Goal: Information Seeking & Learning: Learn about a topic

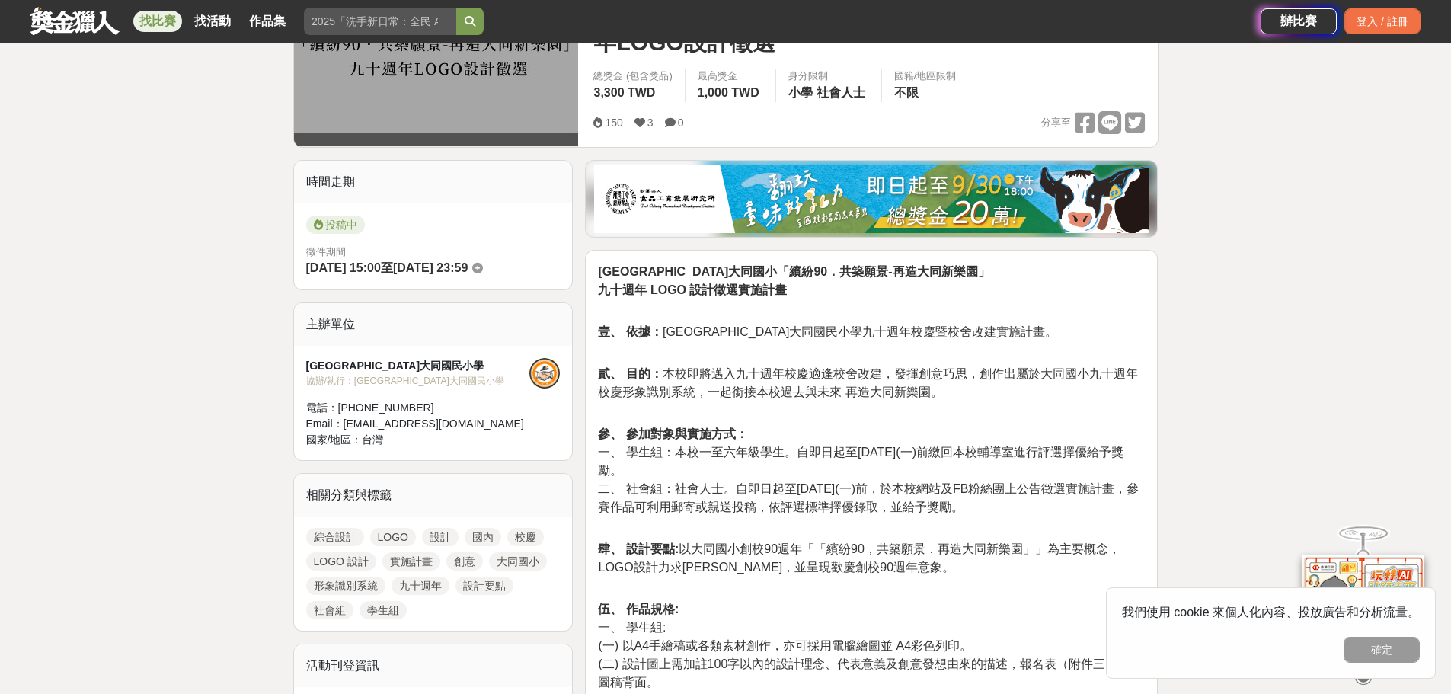
scroll to position [457, 0]
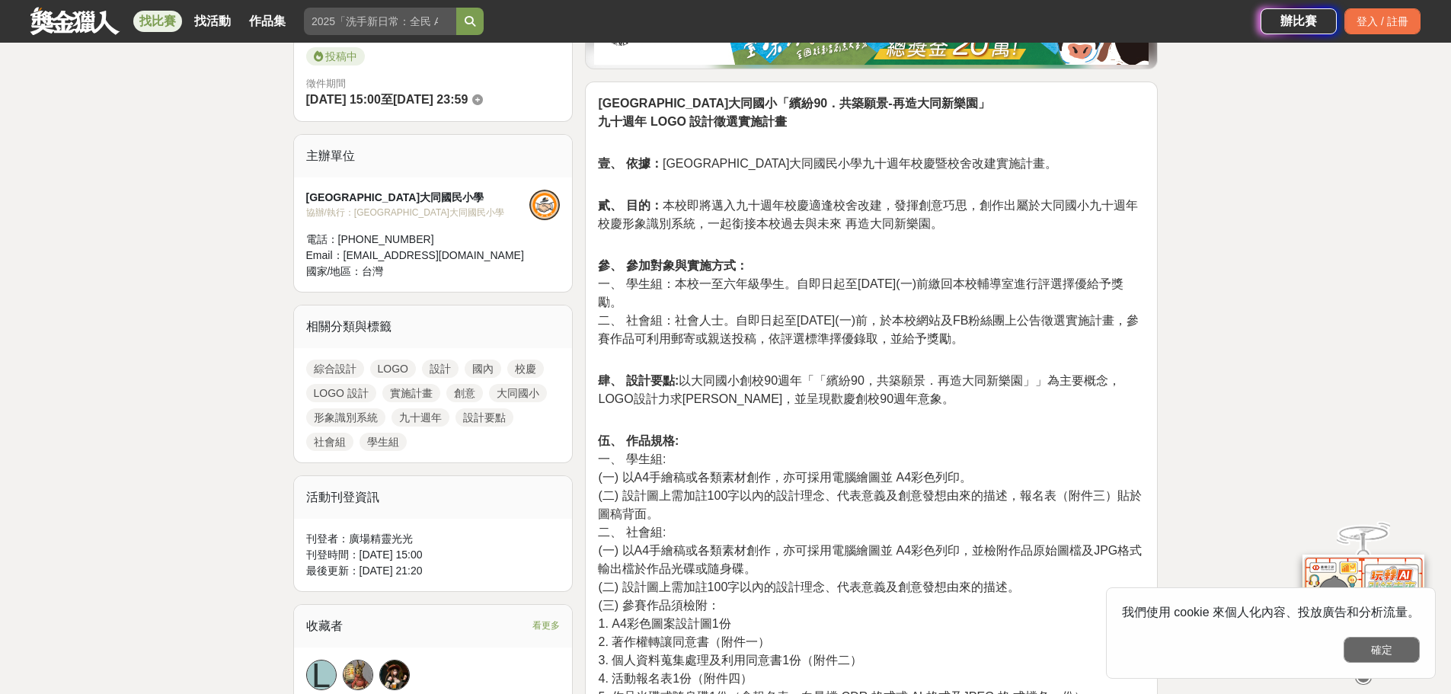
drag, startPoint x: 1381, startPoint y: 664, endPoint x: 1375, endPoint y: 656, distance: 10.4
click at [1375, 657] on div "我們使用 cookie 來個人化內容、投放廣告和分析流量。 確定" at bounding box center [1271, 632] width 330 height 91
click at [1377, 650] on button "確定" at bounding box center [1382, 650] width 76 height 26
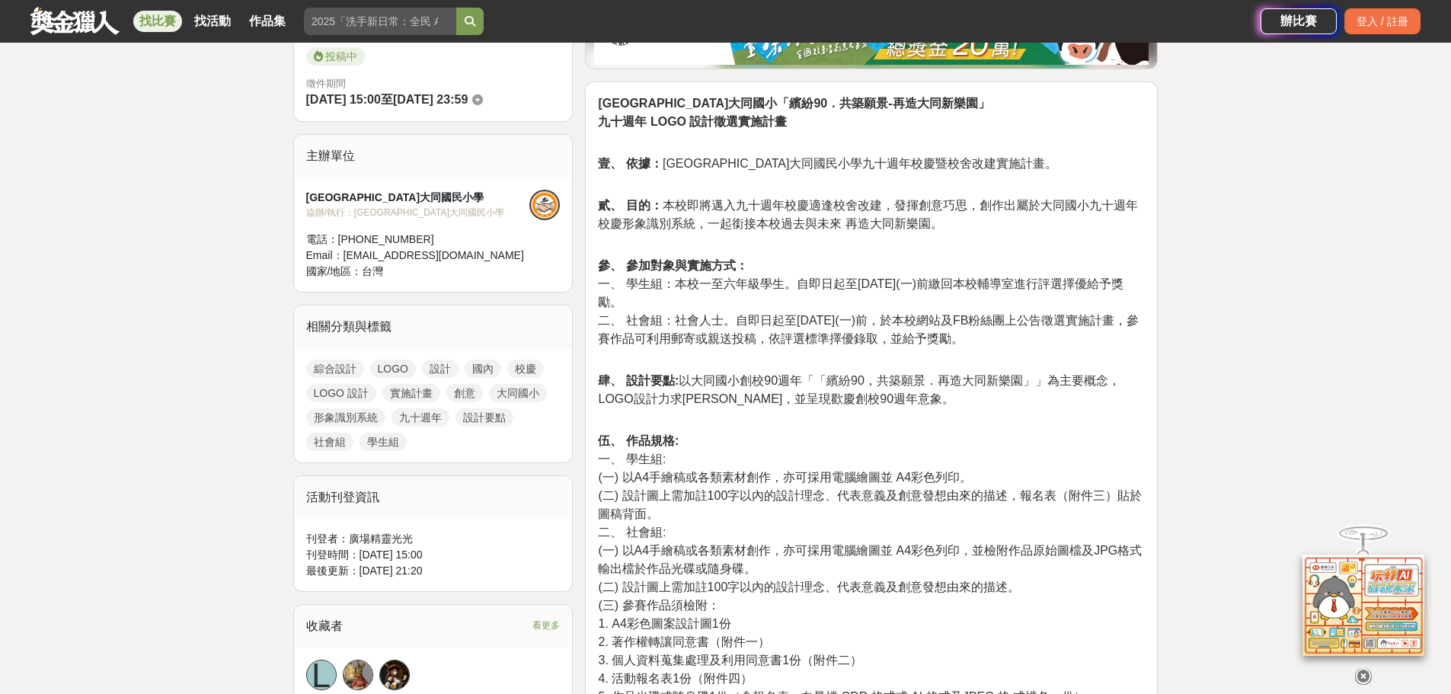
click at [907, 386] on p "肆、 設計要點: 以大同國小創校90週年「「繽紛90，共築願景．再造大同新樂園」」為主要概念，LOGO設計力求[PERSON_NAME]，並呈現歡慶創校90週…" at bounding box center [871, 398] width 547 height 53
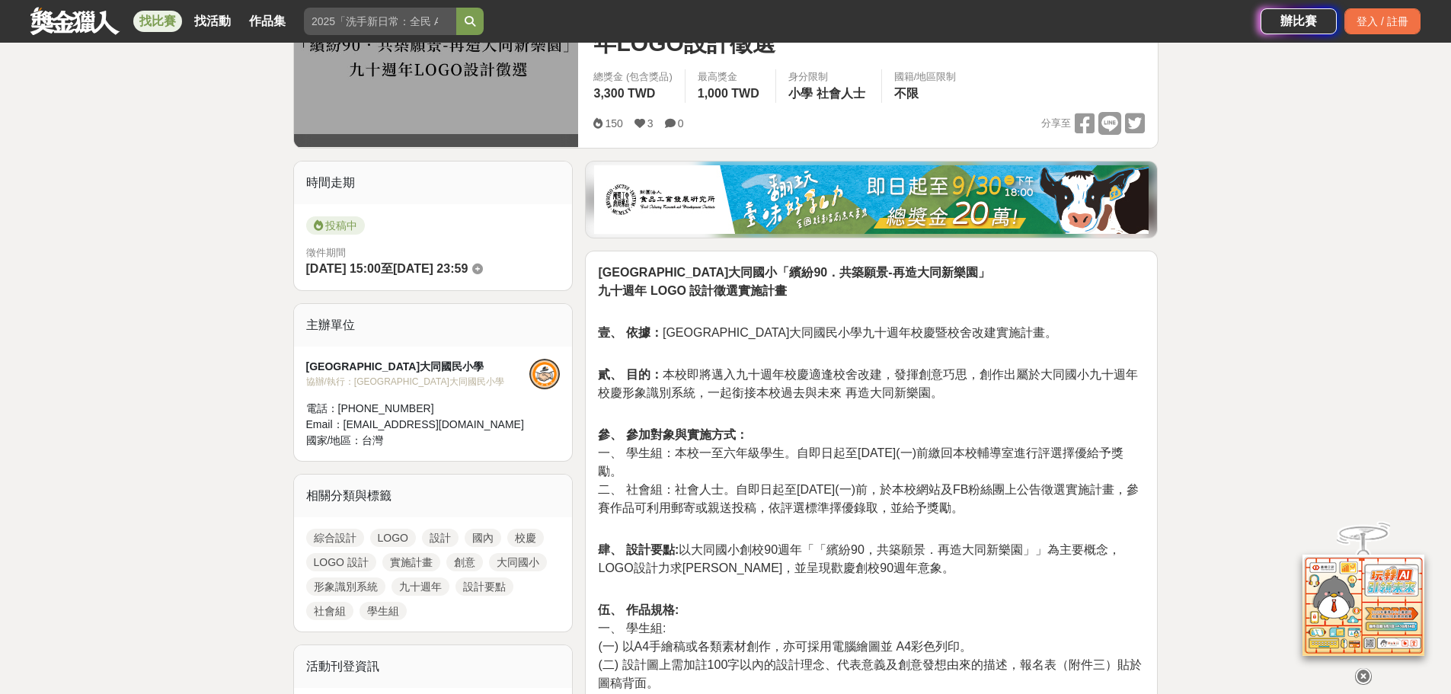
scroll to position [76, 0]
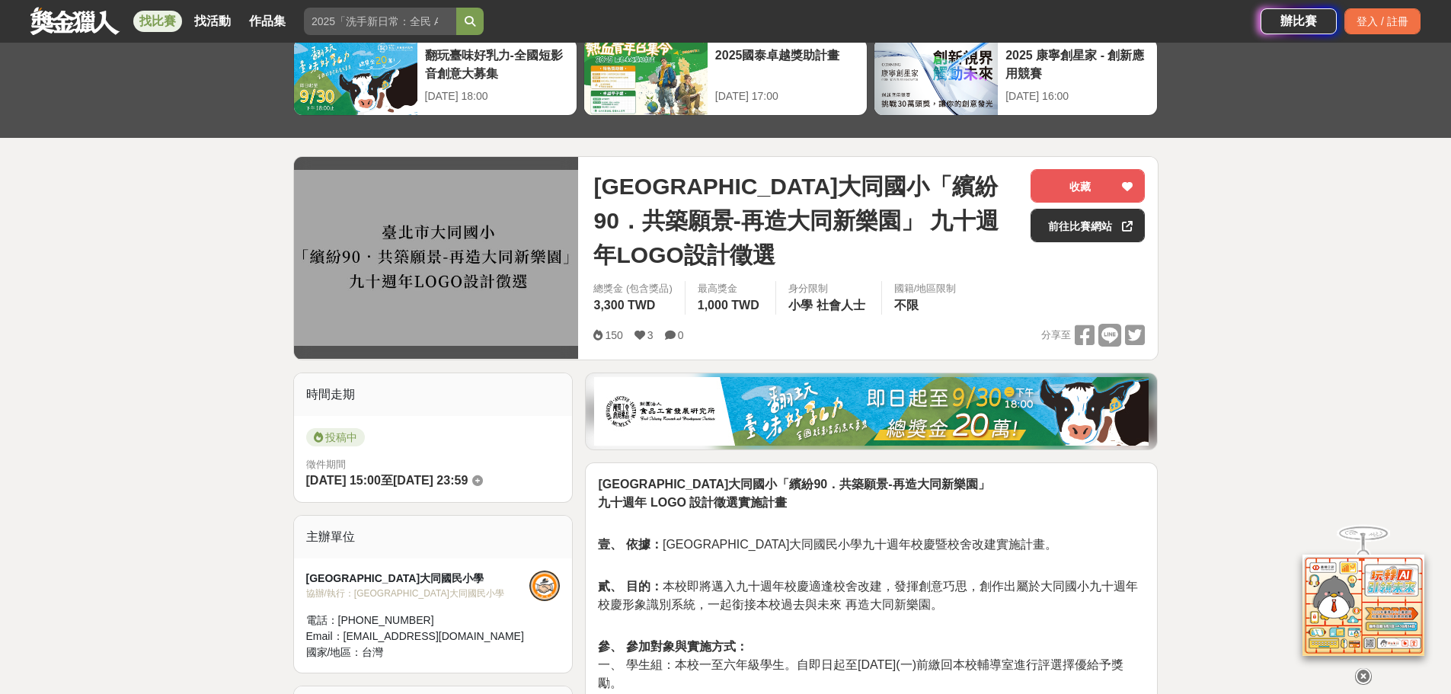
click at [768, 497] on p "[GEOGRAPHIC_DATA]大同國小「繽紛90．共築願景-再造大同新樂園」 九十週年 LOGO 設計徵選實施計畫" at bounding box center [871, 501] width 547 height 53
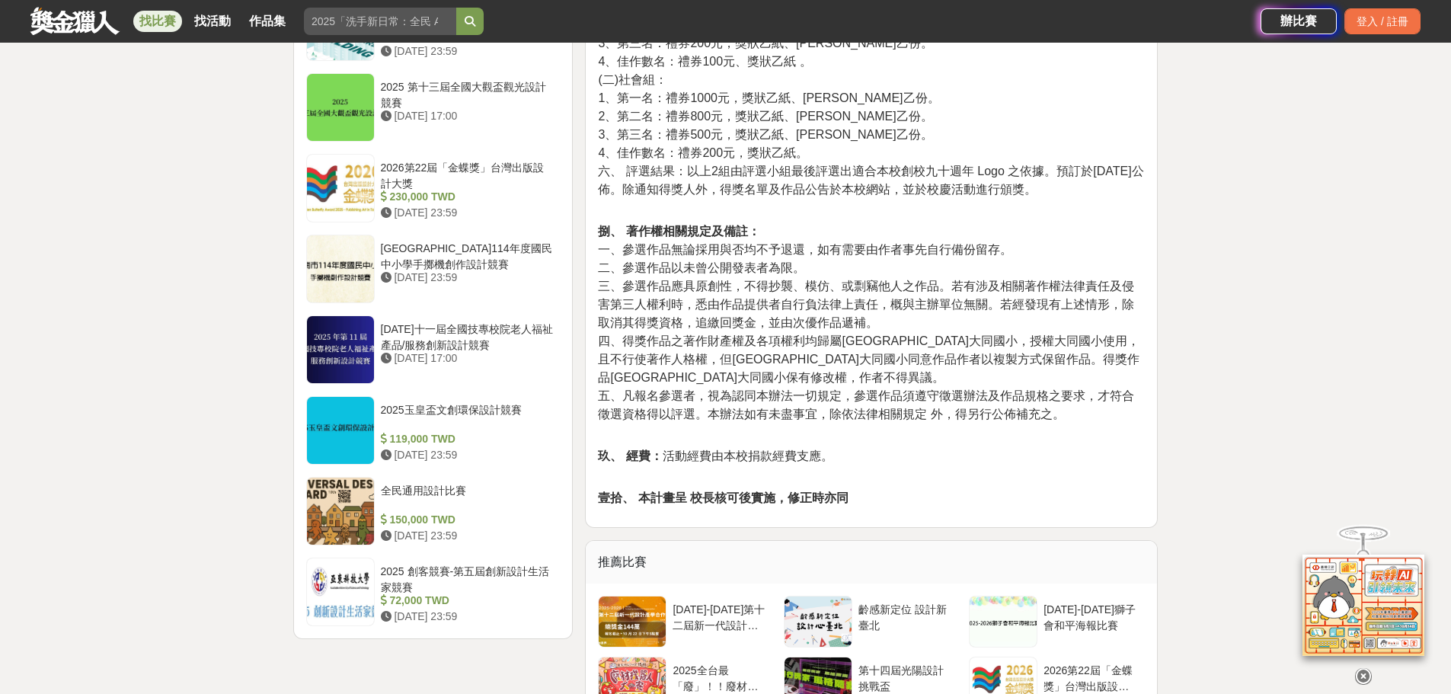
scroll to position [1828, 0]
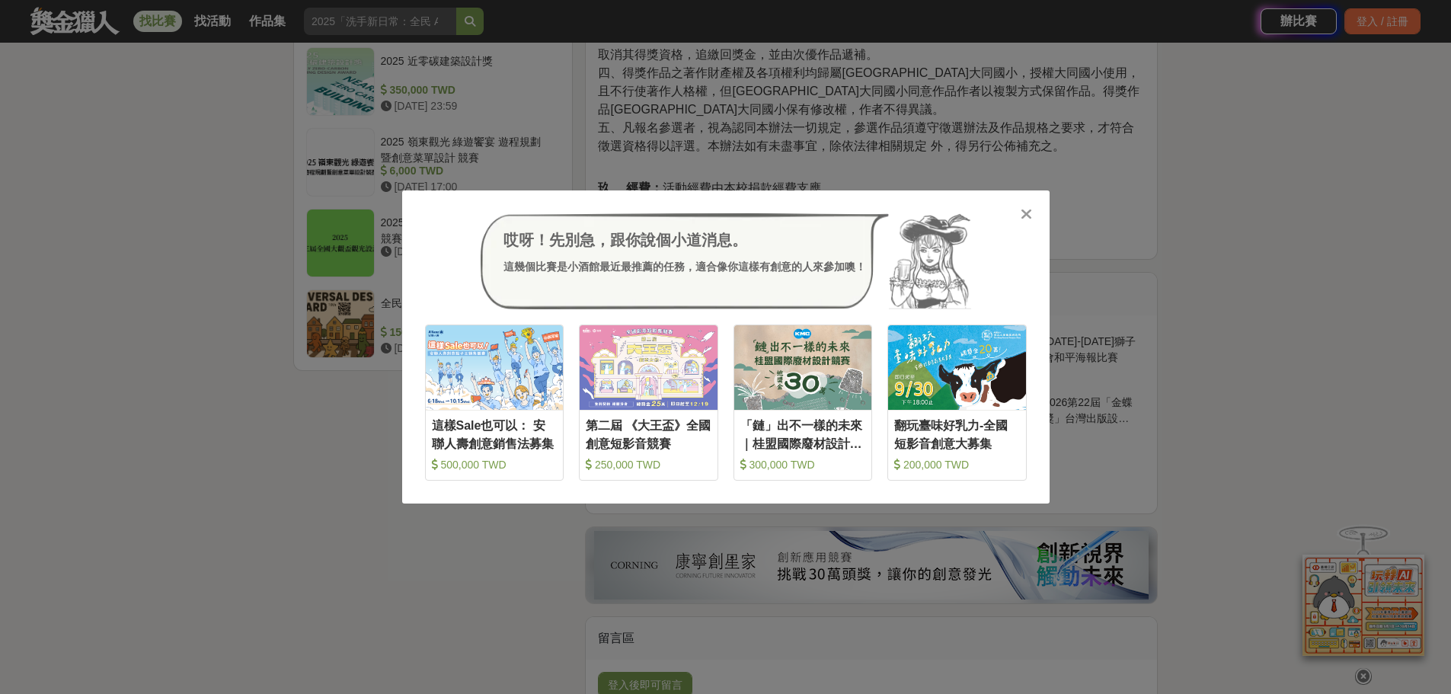
click at [1029, 213] on icon at bounding box center [1026, 213] width 11 height 15
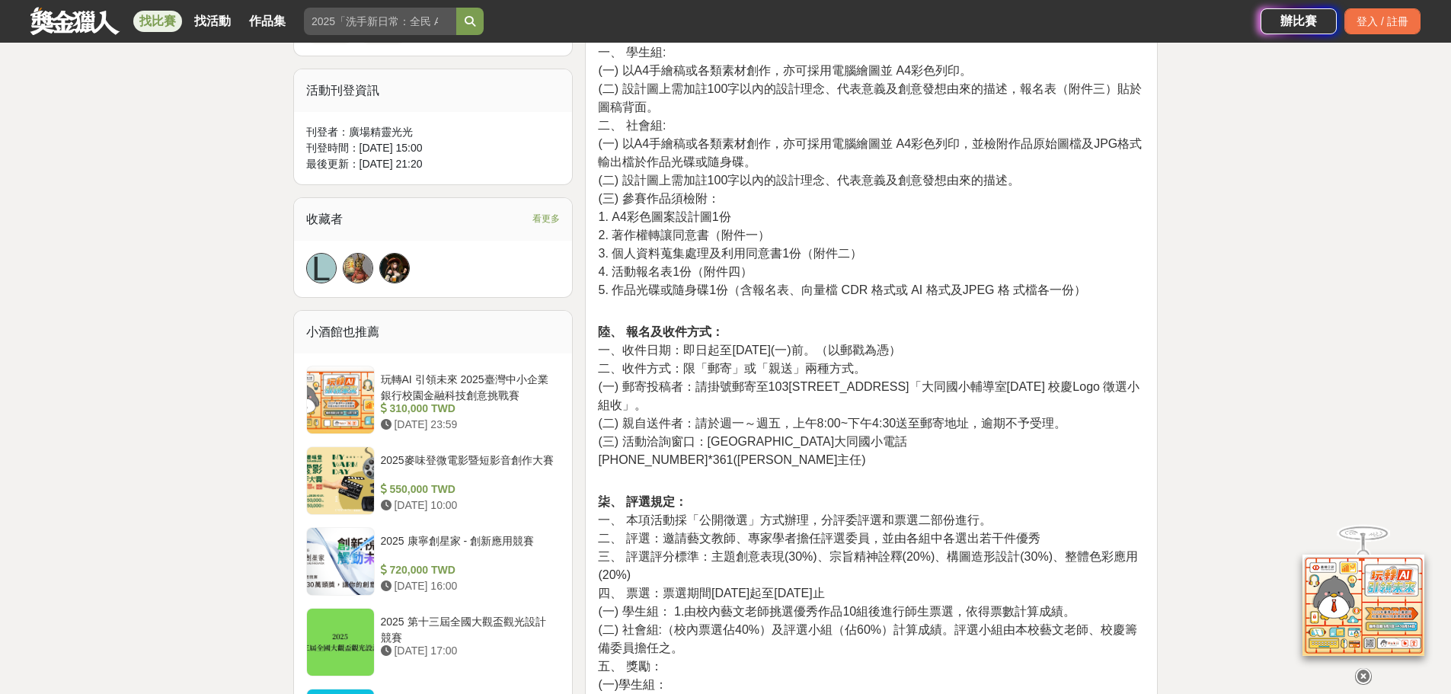
scroll to position [635, 0]
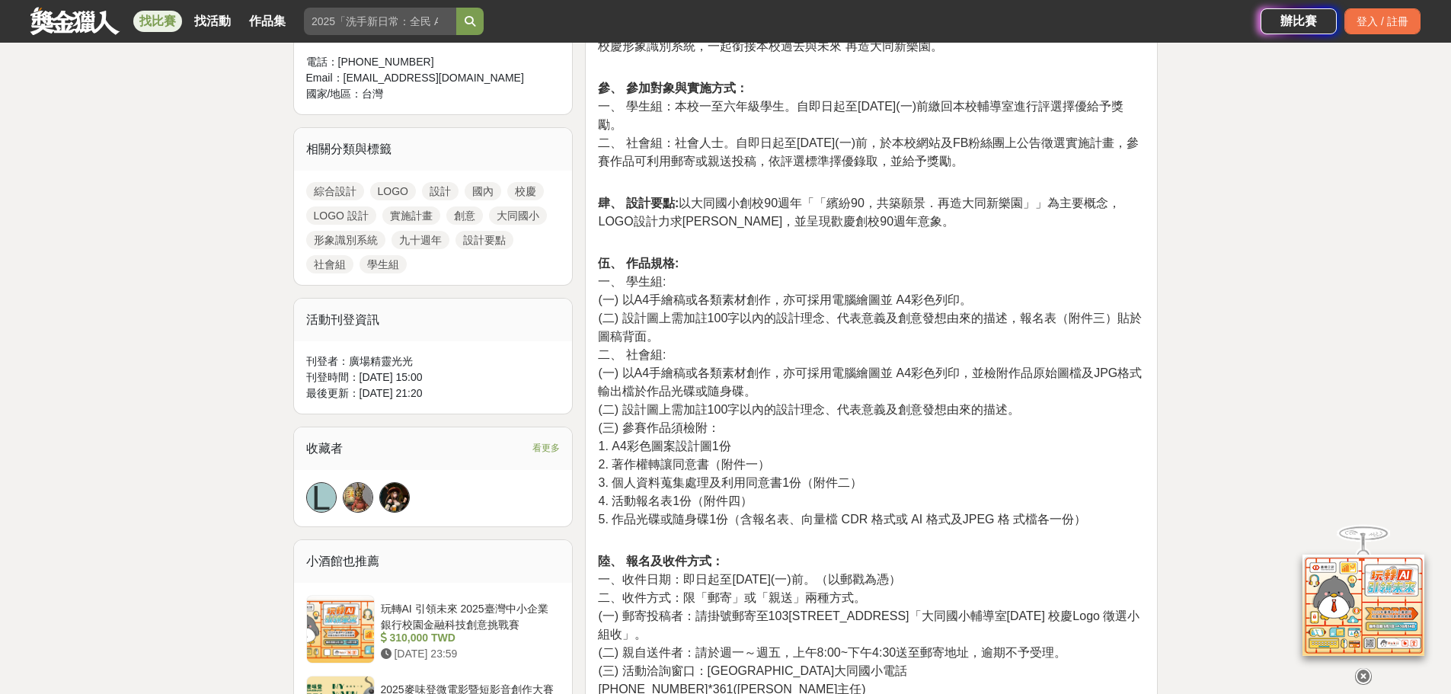
click at [410, 369] on div "刊登時間： [DATE] 15:00" at bounding box center [433, 377] width 254 height 16
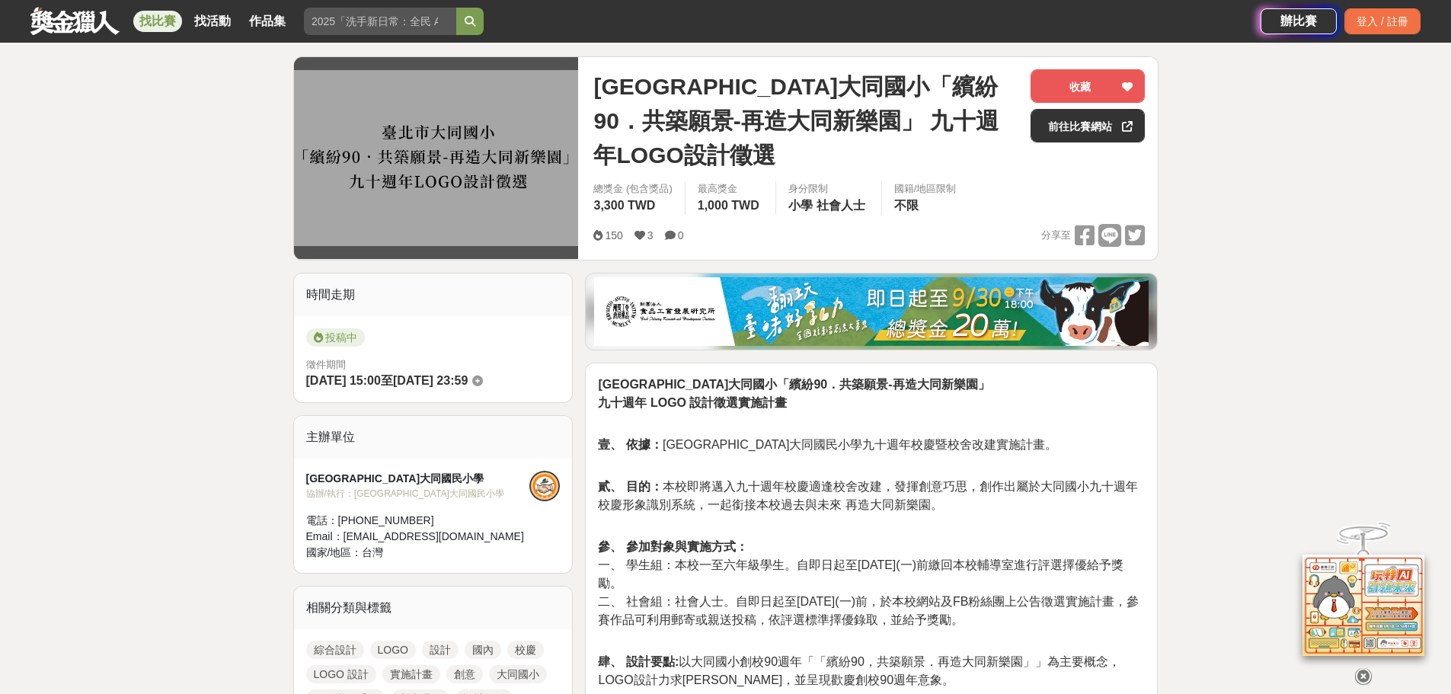
scroll to position [25, 0]
